Goal: Information Seeking & Learning: Learn about a topic

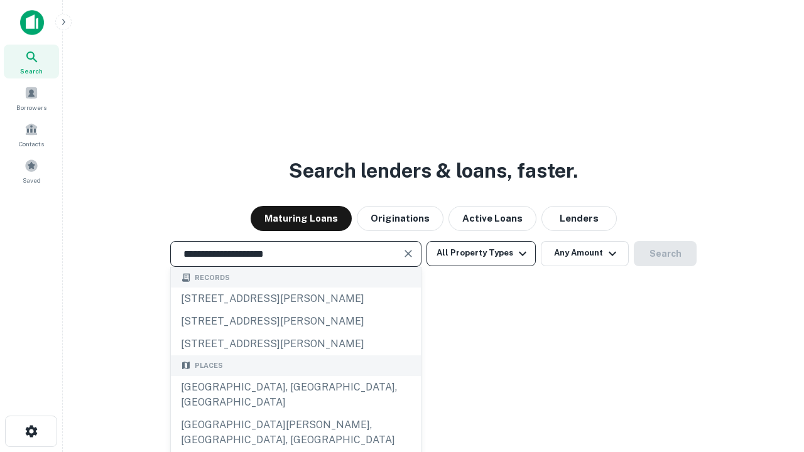
click at [295, 414] on div "[GEOGRAPHIC_DATA], [GEOGRAPHIC_DATA], [GEOGRAPHIC_DATA]" at bounding box center [296, 395] width 250 height 38
click at [481, 253] on button "All Property Types" at bounding box center [481, 253] width 109 height 25
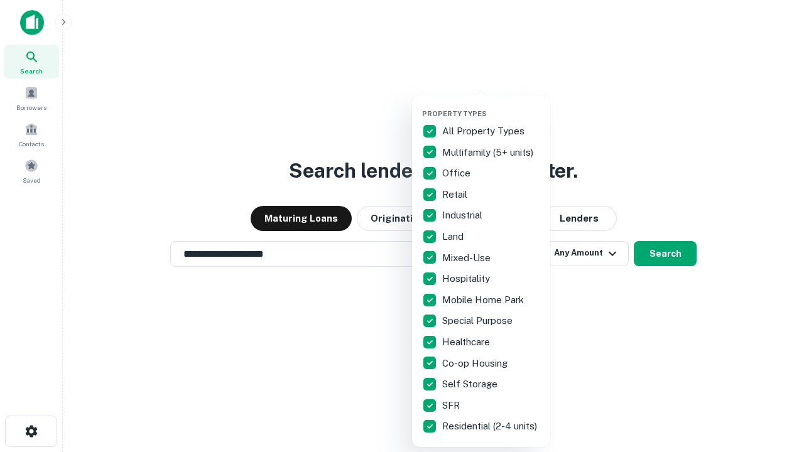
type input "**********"
click at [491, 106] on button "button" at bounding box center [491, 106] width 138 height 1
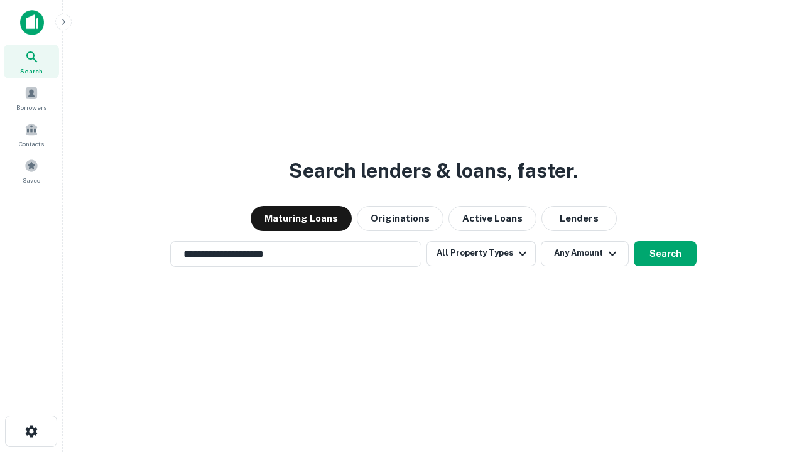
scroll to position [8, 151]
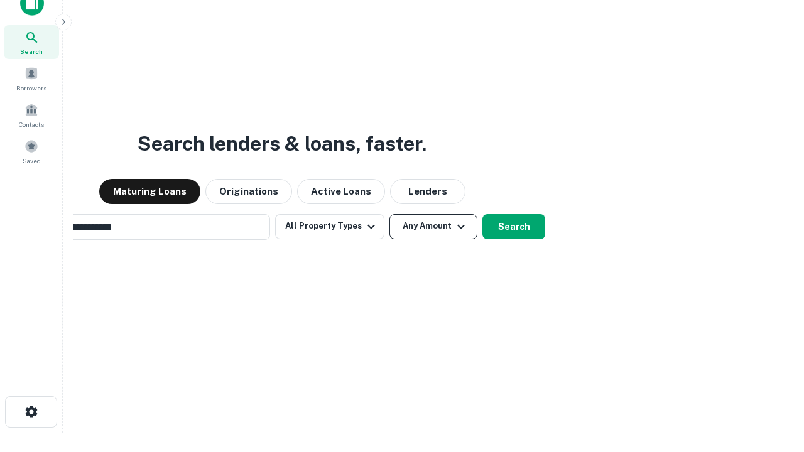
click at [390, 214] on button "Any Amount" at bounding box center [434, 226] width 88 height 25
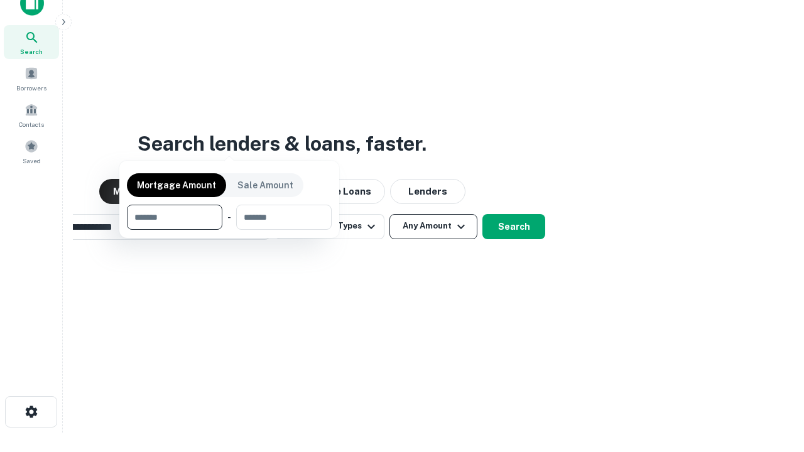
scroll to position [20, 0]
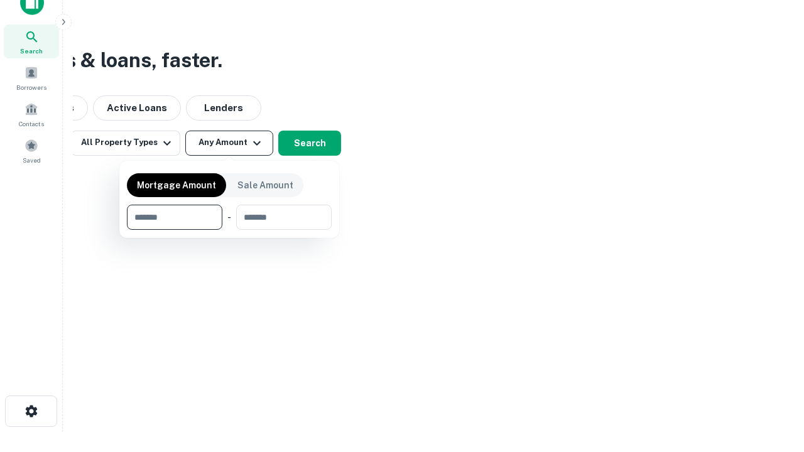
type input "*******"
click at [229, 230] on button "button" at bounding box center [229, 230] width 205 height 1
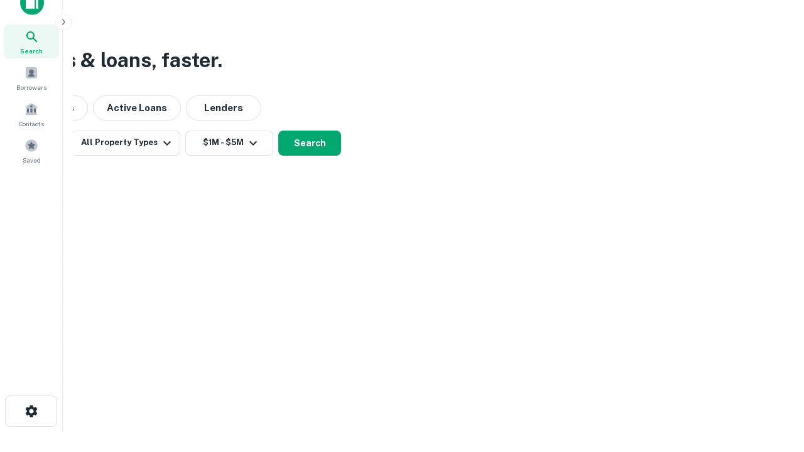
scroll to position [19, 0]
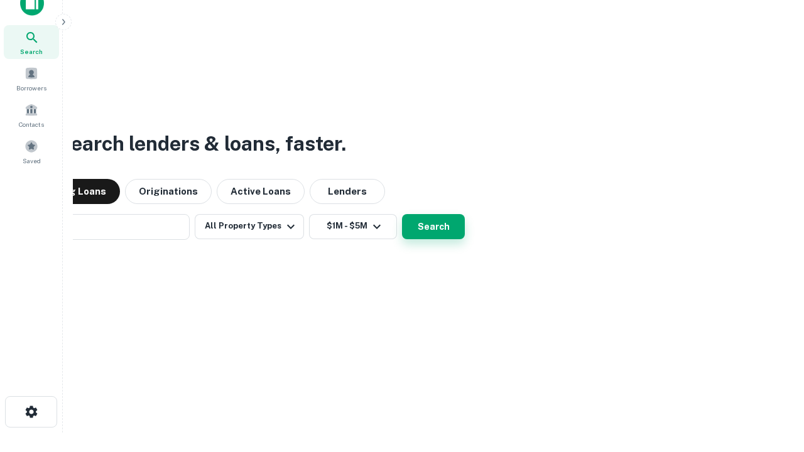
click at [402, 214] on button "Search" at bounding box center [433, 226] width 63 height 25
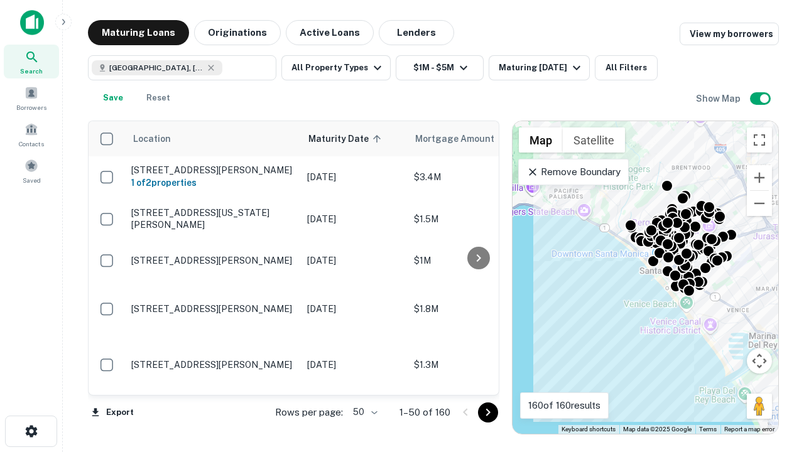
click at [363, 412] on body "Search Borrowers Contacts Saved Maturing Loans Originations Active Loans Lender…" at bounding box center [402, 226] width 804 height 452
click at [364, 381] on li "25" at bounding box center [364, 380] width 36 height 23
